Goal: Task Accomplishment & Management: Manage account settings

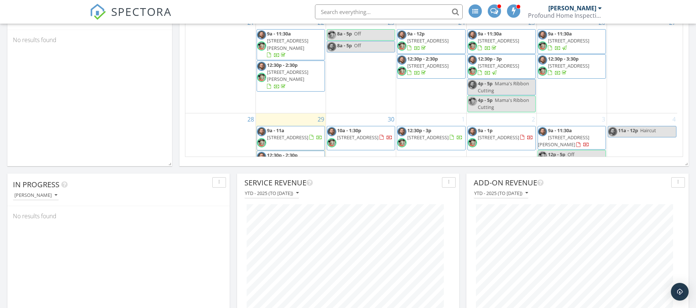
scroll to position [223, 0]
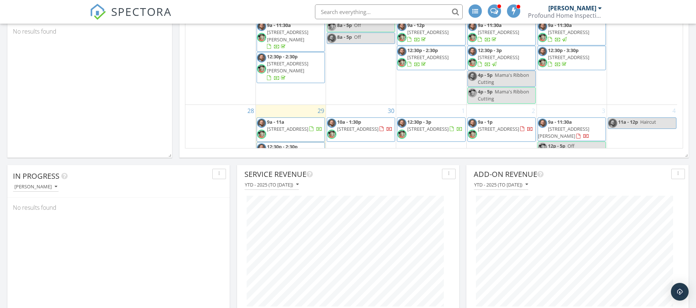
click at [298, 150] on span "13401 W Nantucket St , Wichita 67235" at bounding box center [287, 153] width 41 height 7
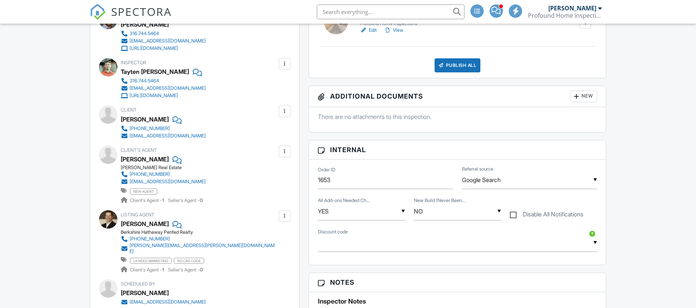
scroll to position [240, 0]
click at [134, 160] on div "Alysia Stroupe" at bounding box center [145, 159] width 48 height 11
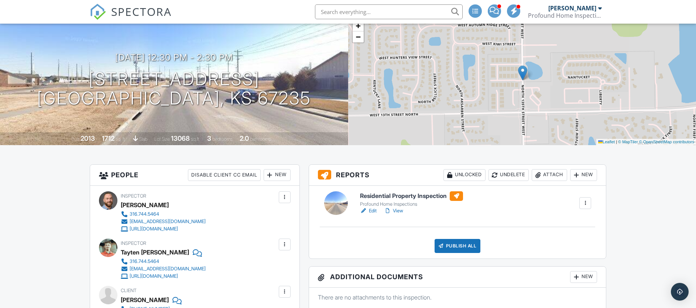
scroll to position [0, 0]
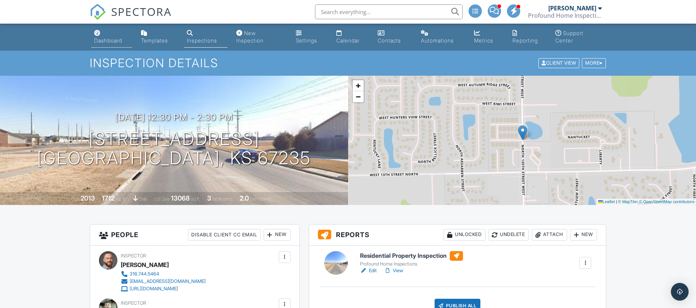
click at [110, 41] on div "Dashboard" at bounding box center [108, 40] width 28 height 6
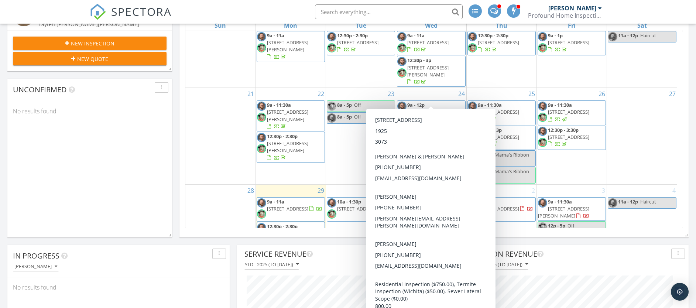
scroll to position [148, 0]
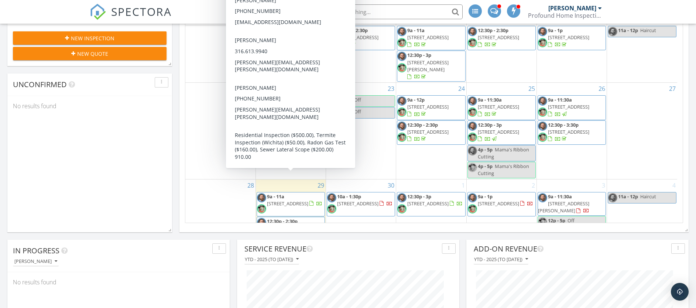
click at [305, 200] on span "2301 N Forest Park St, Derby 67037" at bounding box center [287, 203] width 41 height 7
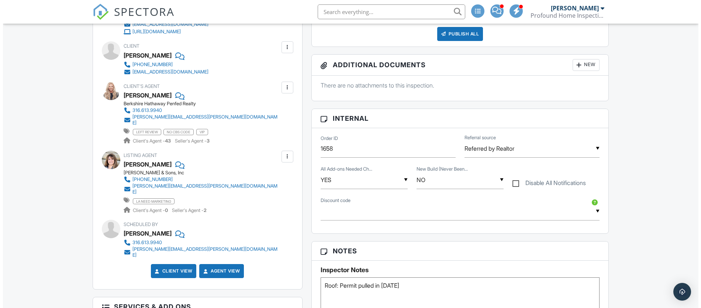
scroll to position [326, 0]
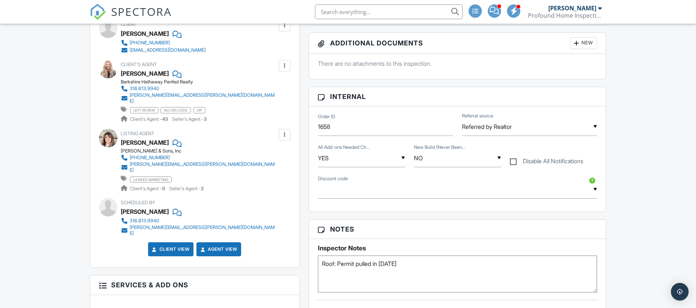
click at [282, 131] on div at bounding box center [284, 134] width 7 height 7
click at [144, 139] on div "Julie Gooch" at bounding box center [145, 142] width 48 height 11
click at [287, 131] on div at bounding box center [284, 134] width 7 height 7
click at [281, 157] on li "Edit" at bounding box center [267, 157] width 38 height 18
click at [282, 131] on div at bounding box center [284, 134] width 7 height 7
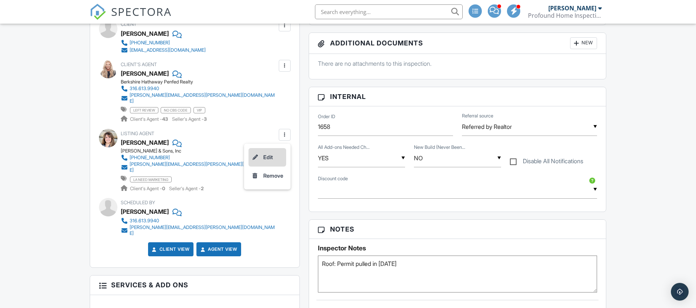
click at [275, 152] on li "Edit" at bounding box center [267, 157] width 38 height 18
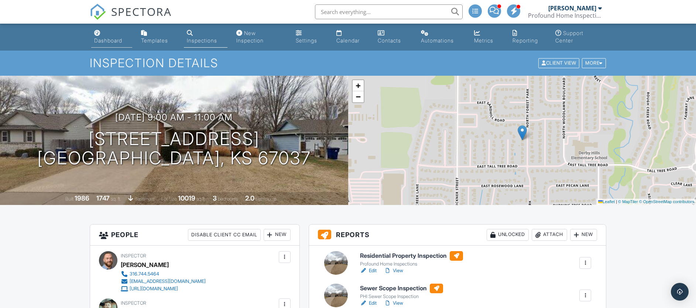
click at [116, 42] on div "Dashboard" at bounding box center [108, 40] width 28 height 6
click at [0, 0] on div at bounding box center [0, 0] width 0 height 0
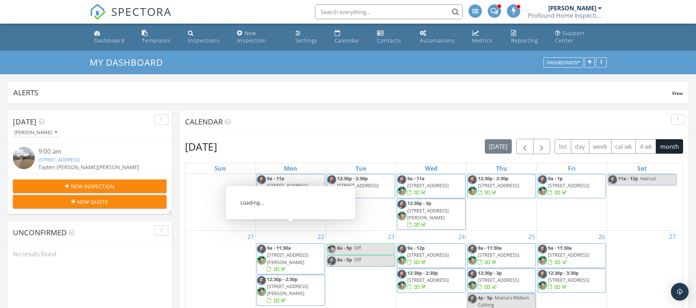
scroll to position [85, 0]
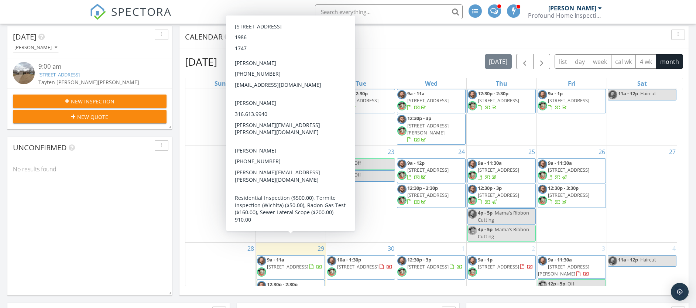
click at [308, 256] on span "9a - 11a 2301 N Forest Park St, Derby 67037" at bounding box center [291, 267] width 68 height 22
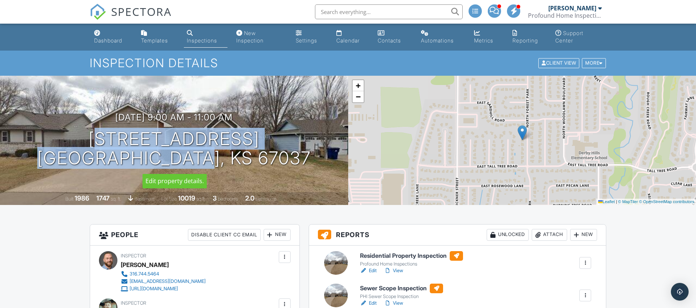
drag, startPoint x: 277, startPoint y: 164, endPoint x: 54, endPoint y: 162, distance: 223.7
click at [54, 162] on div "[DATE] 9:00 am - 11:00 am [STREET_ADDRESS] [GEOGRAPHIC_DATA], KS 67037" at bounding box center [174, 140] width 348 height 56
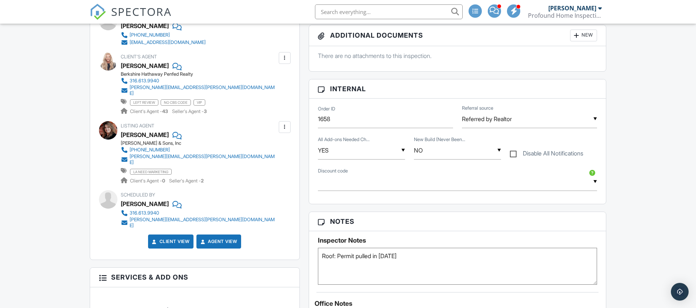
scroll to position [456, 0]
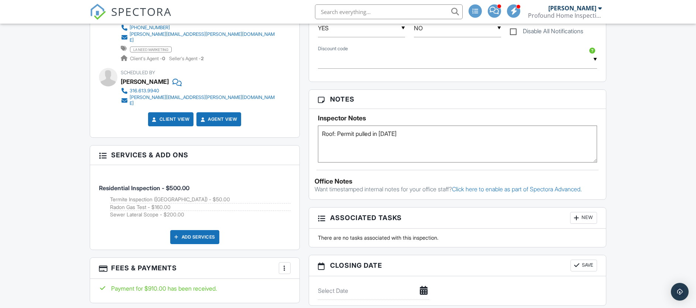
click at [409, 135] on textarea "Roof: Permit pulled in 2013" at bounding box center [457, 144] width 279 height 37
type textarea "Roof: Permit pulled in 2013 Foundation Beams"
click at [584, 268] on button "Save" at bounding box center [583, 266] width 27 height 12
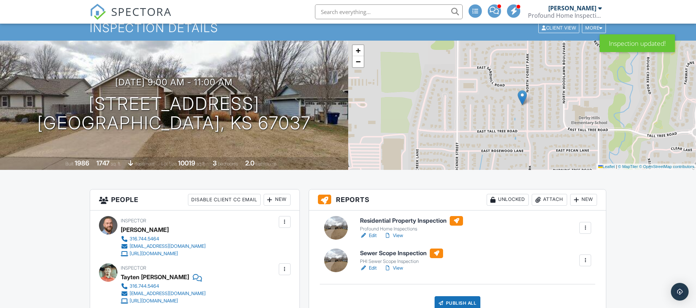
scroll to position [96, 0]
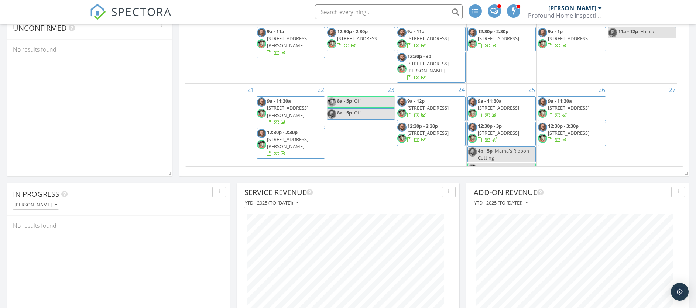
scroll to position [151, 0]
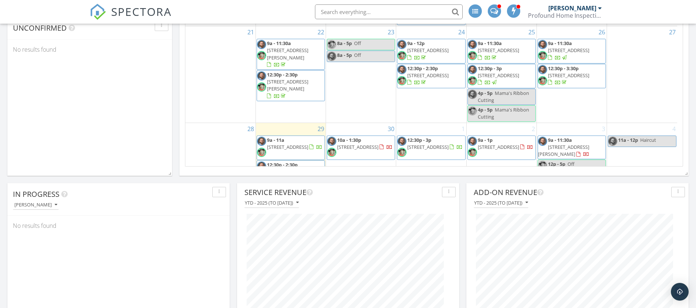
click at [290, 161] on span "12:30p - 2:30p" at bounding box center [282, 164] width 31 height 7
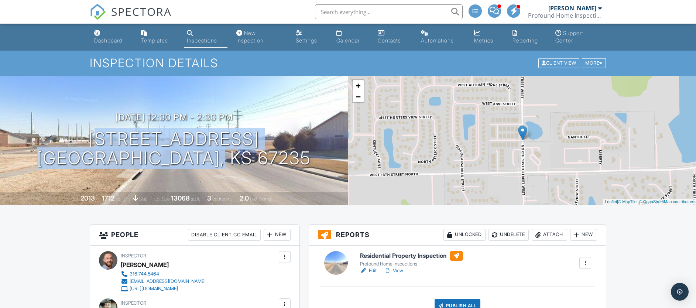
drag, startPoint x: 265, startPoint y: 164, endPoint x: 23, endPoint y: 145, distance: 243.2
click at [23, 145] on div "[DATE] 12:30 pm - 2:30 pm [STREET_ADDRESS] [GEOGRAPHIC_DATA], KS 67235" at bounding box center [174, 140] width 348 height 56
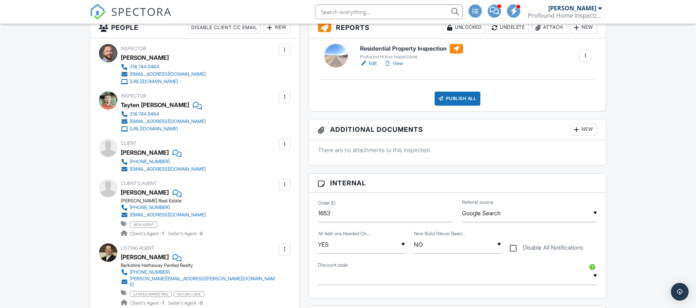
scroll to position [208, 0]
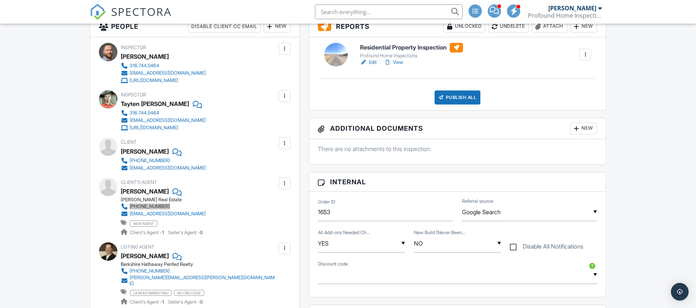
copy div "316-641-8767"
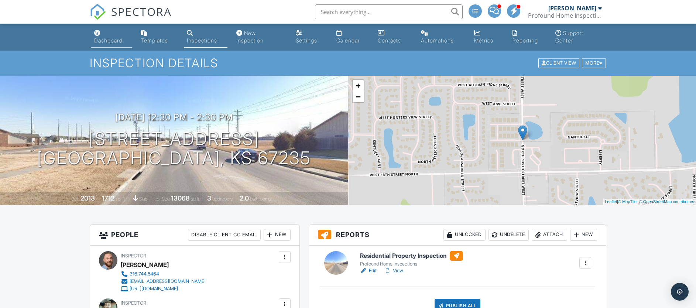
click at [110, 36] on link "Dashboard" at bounding box center [111, 37] width 41 height 21
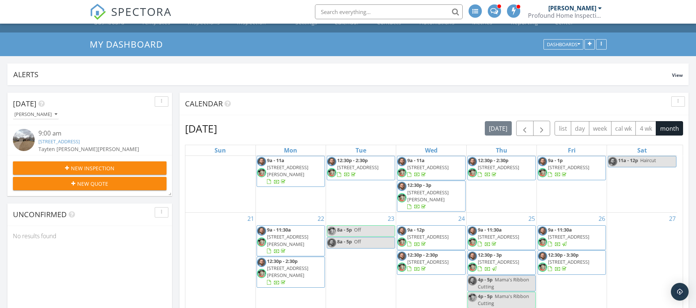
scroll to position [40, 0]
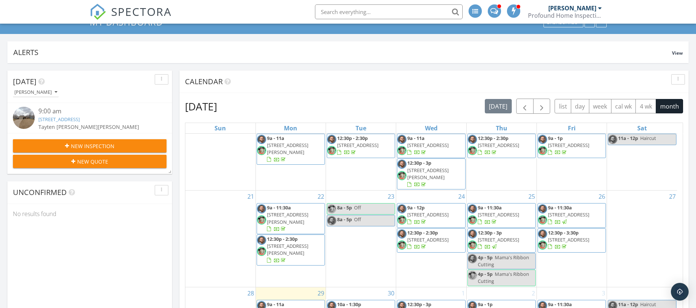
click at [300, 307] on span "2301 N Forest Park St, Derby 67037" at bounding box center [287, 311] width 41 height 7
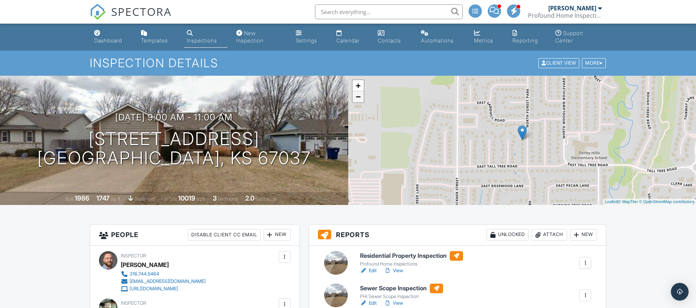
click at [361, 100] on link "−" at bounding box center [358, 96] width 11 height 11
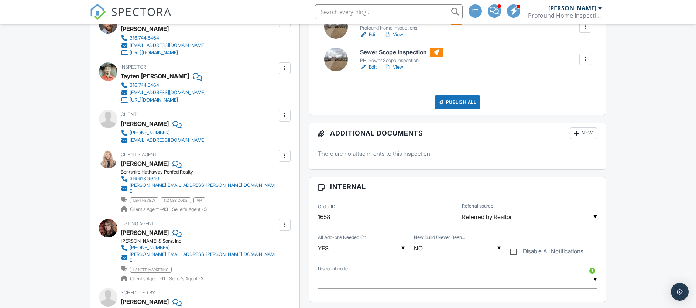
scroll to position [185, 0]
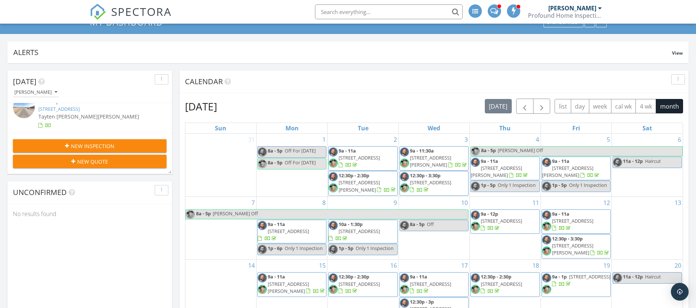
click at [80, 111] on link "13401 W Nantucket St , Wichita, KS 67235" at bounding box center [58, 109] width 41 height 7
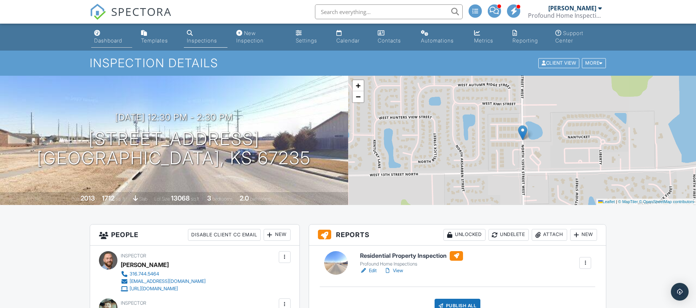
click at [114, 39] on div "Dashboard" at bounding box center [108, 40] width 28 height 6
click at [114, 39] on div at bounding box center [348, 154] width 696 height 308
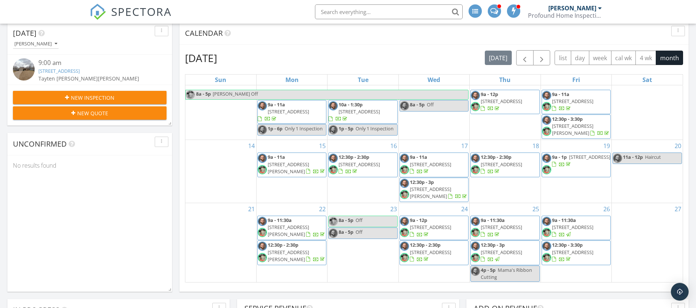
scroll to position [151, 0]
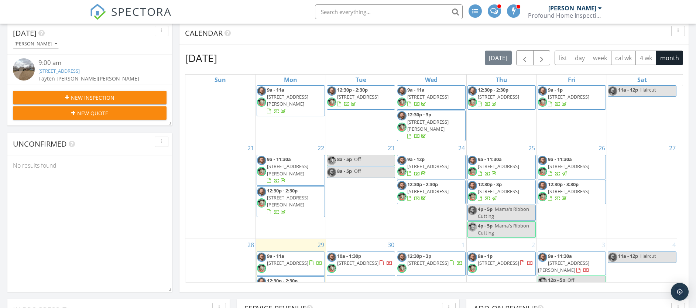
click at [307, 260] on span "[STREET_ADDRESS]" at bounding box center [287, 263] width 41 height 7
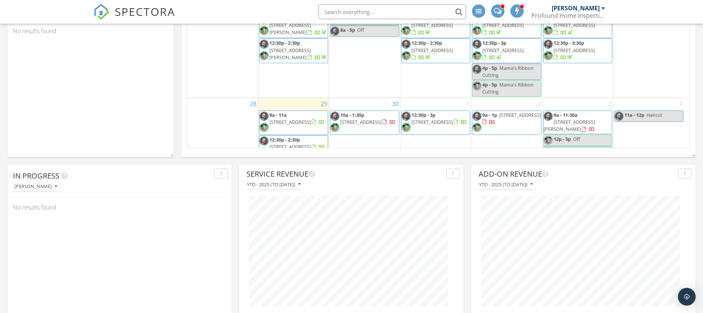
scroll to position [151, 0]
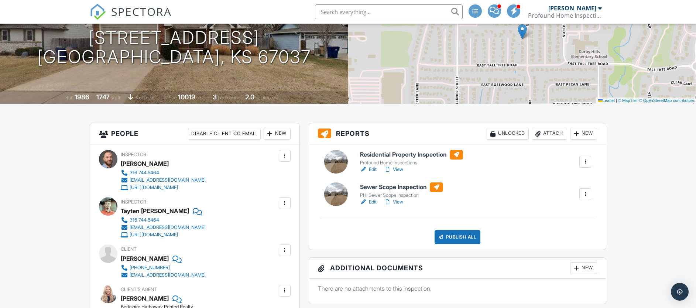
click at [369, 169] on link "Edit" at bounding box center [368, 169] width 17 height 7
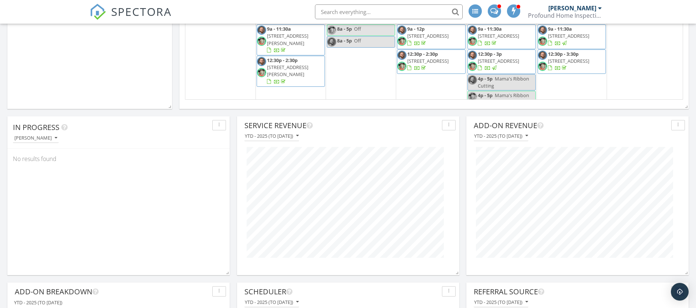
scroll to position [151, 0]
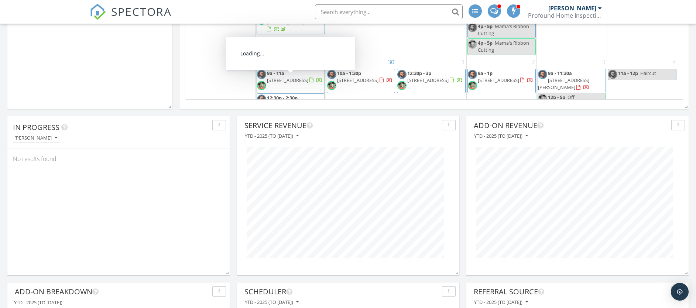
click at [300, 102] on span "13401 W Nantucket St , Wichita 67235" at bounding box center [287, 105] width 41 height 7
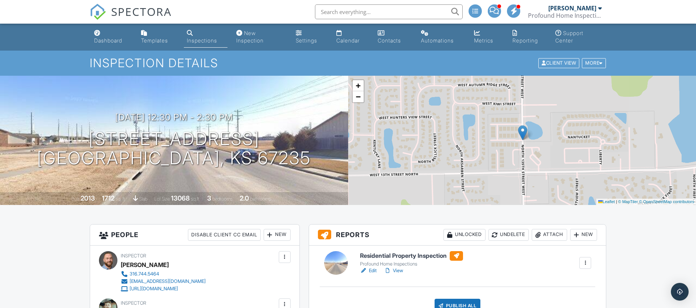
click at [370, 272] on link "Edit" at bounding box center [368, 270] width 17 height 7
